Goal: Task Accomplishment & Management: Complete application form

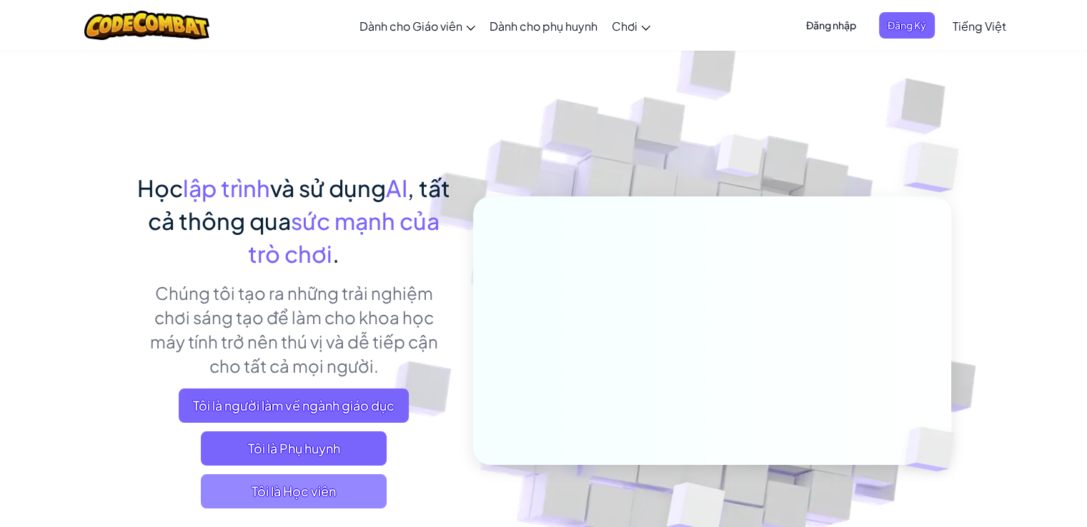
click at [286, 492] on span "Tôi là Học viên" at bounding box center [294, 492] width 186 height 34
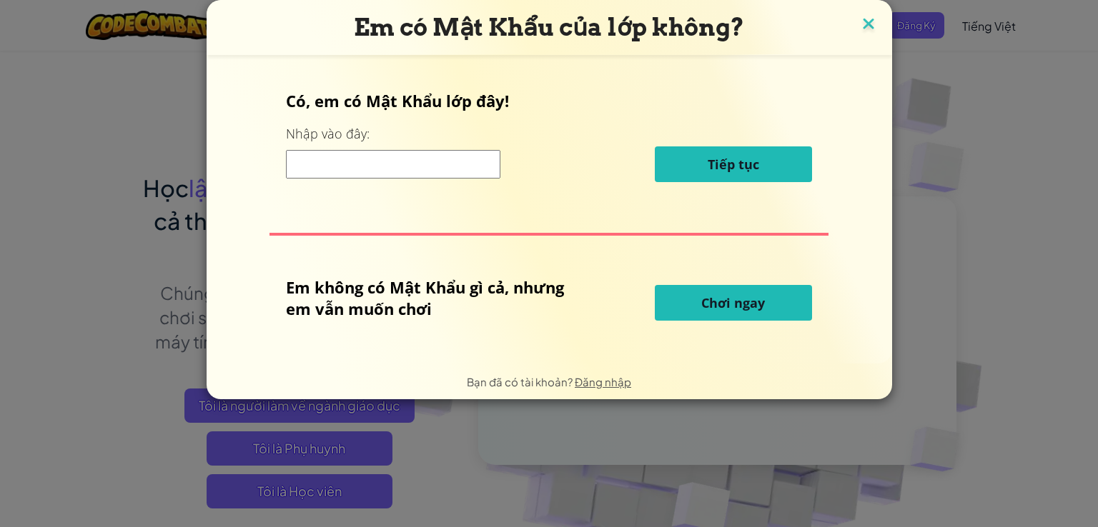
click at [867, 26] on img at bounding box center [868, 24] width 19 height 21
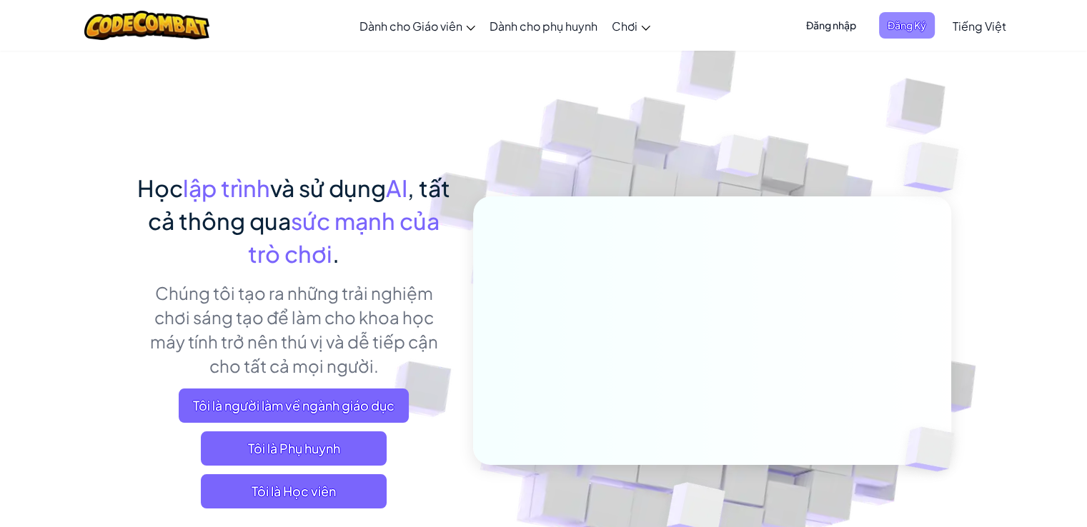
click at [901, 26] on span "Đăng Ký" at bounding box center [907, 25] width 56 height 26
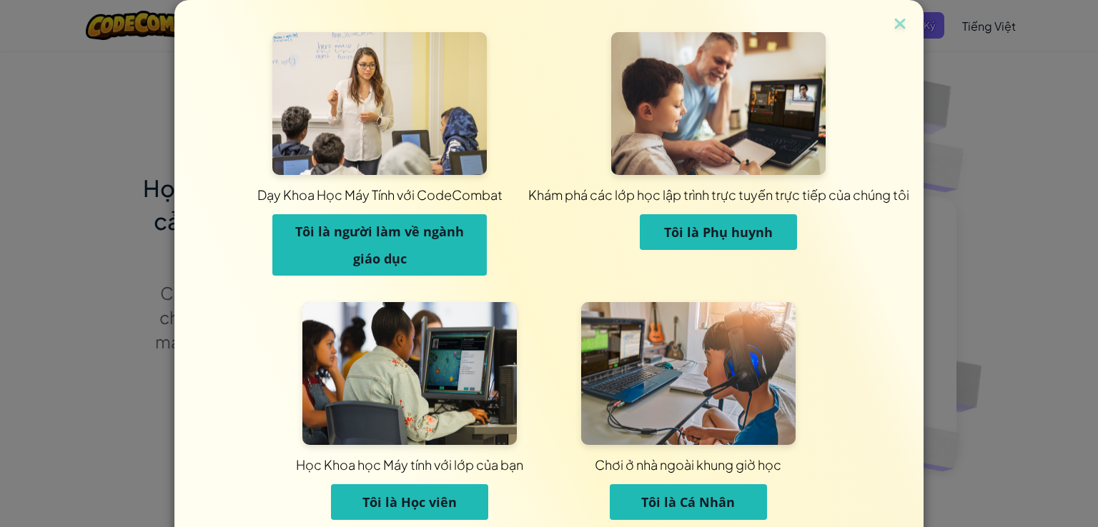
scroll to position [57, 0]
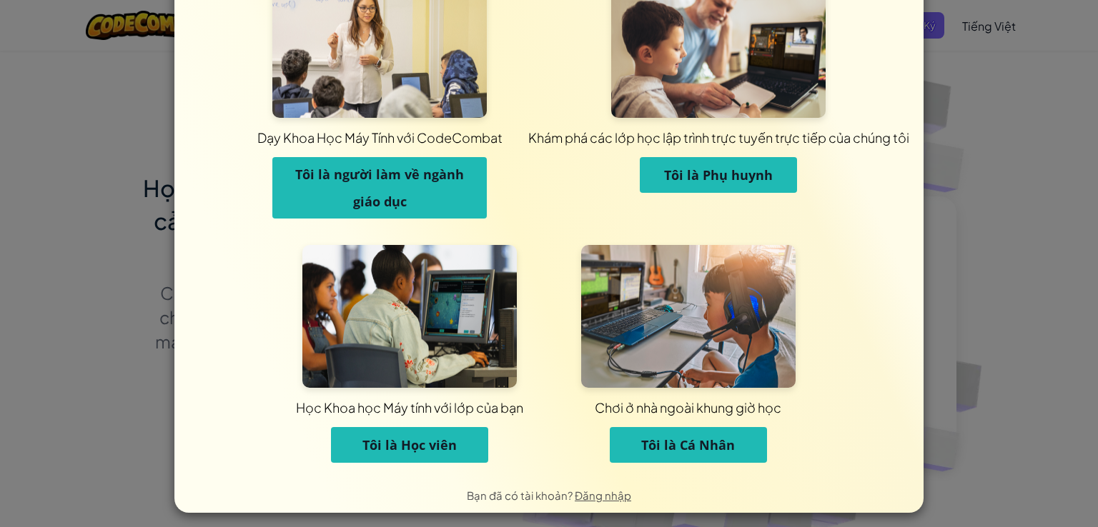
click at [643, 452] on span "Tôi là Cá Nhân" at bounding box center [688, 445] width 94 height 17
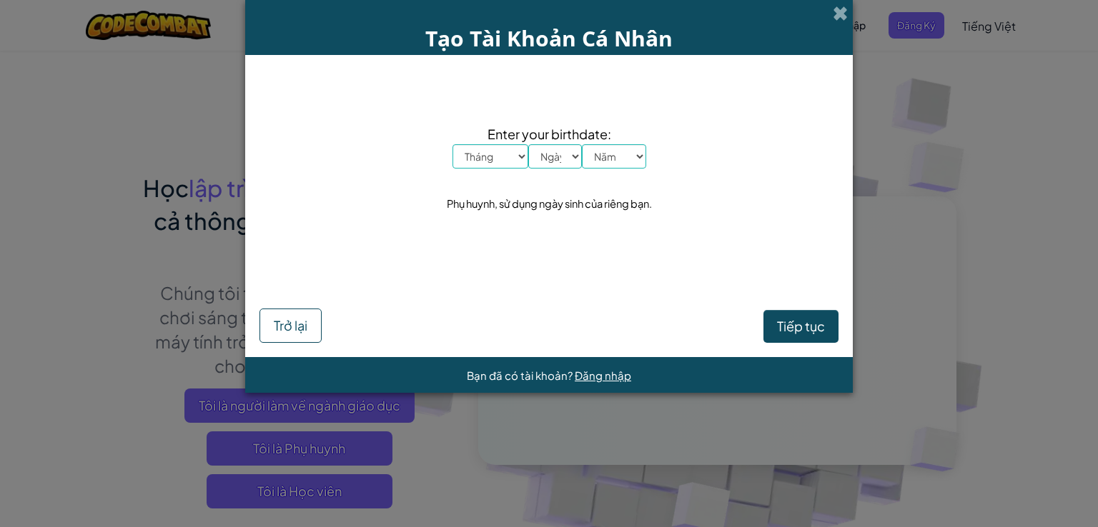
scroll to position [0, 0]
click at [512, 164] on select "Tháng Tháng Một Tháng Hai Tháng Ba Tháng Tư Tháng Năm Tháng Sáu Tháng Bảy Tháng…" at bounding box center [490, 156] width 76 height 24
select select "7"
click at [452, 144] on select "Tháng Tháng Một Tháng Hai Tháng Ba Tháng Tư Tháng Năm Tháng Sáu Tháng Bảy Tháng…" at bounding box center [490, 156] width 76 height 24
click at [546, 157] on select "Ngày 1 2 3 4 5 6 7 8 9 10 11 12 13 14 15 16 17 18 19 20 21 22 23 24 25 26 27 28…" at bounding box center [555, 156] width 54 height 24
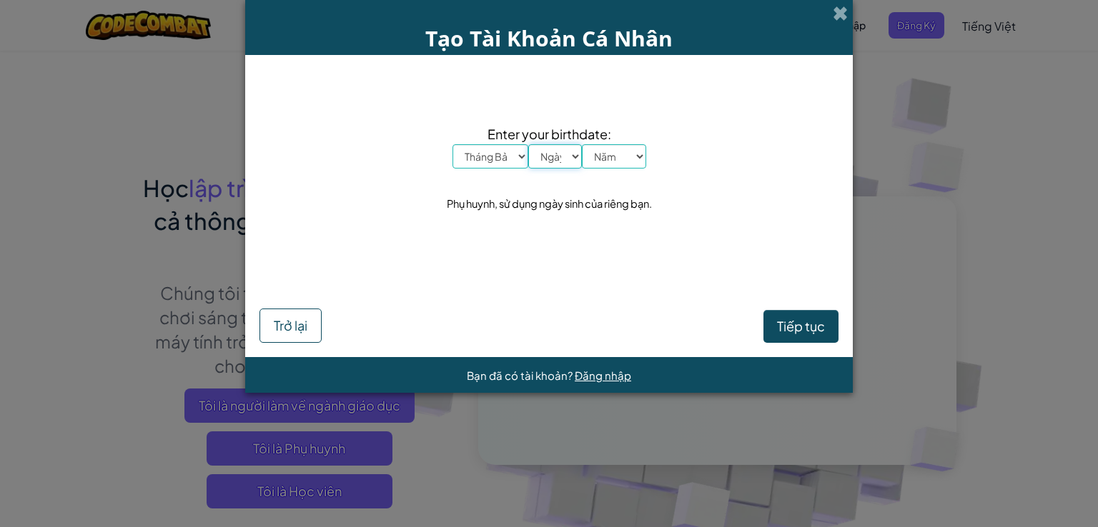
select select "7"
click at [528, 144] on select "Ngày 1 2 3 4 5 6 7 8 9 10 11 12 13 14 15 16 17 18 19 20 21 22 23 24 25 26 27 28…" at bounding box center [555, 156] width 54 height 24
click at [606, 157] on select "[DATE] 2024 2023 2022 2021 2020 2019 2018 2017 2016 2015 2014 2013 2012 2011 20…" at bounding box center [614, 156] width 64 height 24
select select "2006"
click at [582, 144] on select "[DATE] 2024 2023 2022 2021 2020 2019 2018 2017 2016 2015 2014 2013 2012 2011 20…" at bounding box center [614, 156] width 64 height 24
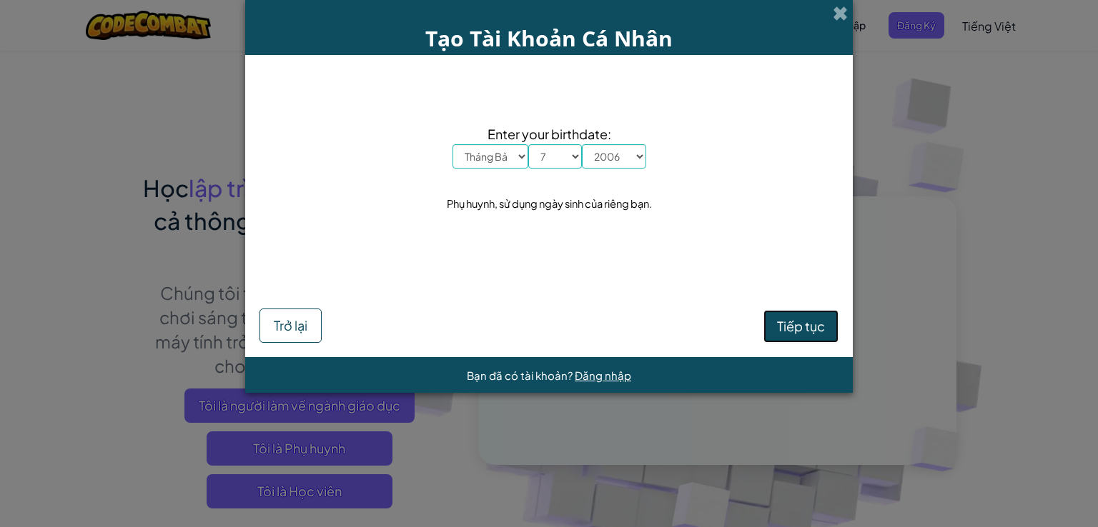
click at [778, 329] on span "Tiếp tục" at bounding box center [801, 326] width 48 height 16
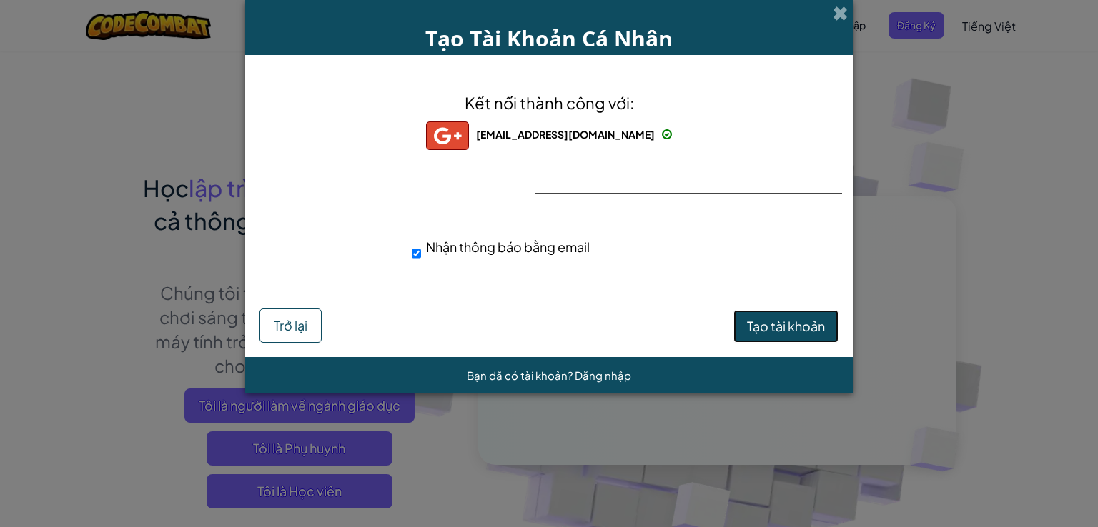
click at [770, 322] on span "Tạo tài khoản" at bounding box center [786, 326] width 78 height 16
click at [583, 376] on span "Đăng nhập" at bounding box center [603, 376] width 56 height 14
